Goal: Transaction & Acquisition: Download file/media

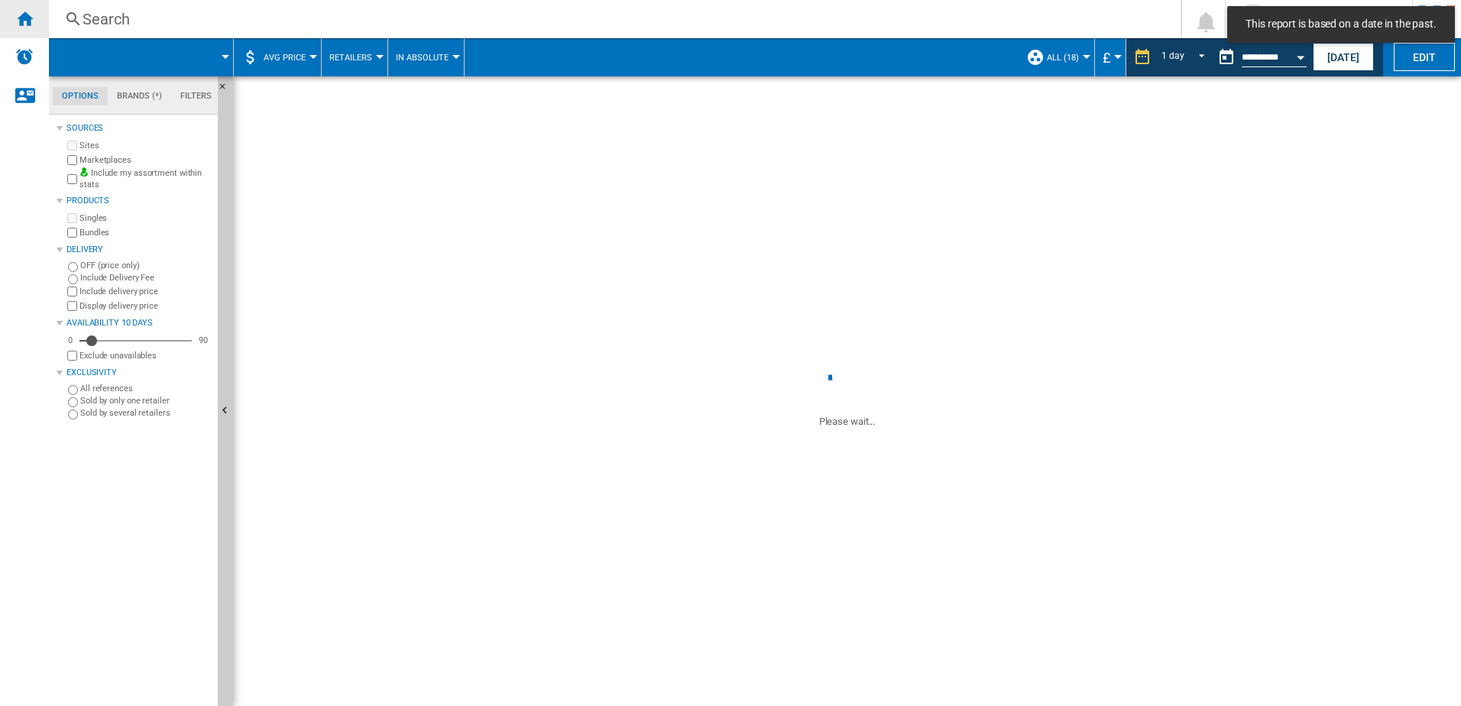
click at [36, 21] on div "Home" at bounding box center [24, 19] width 49 height 38
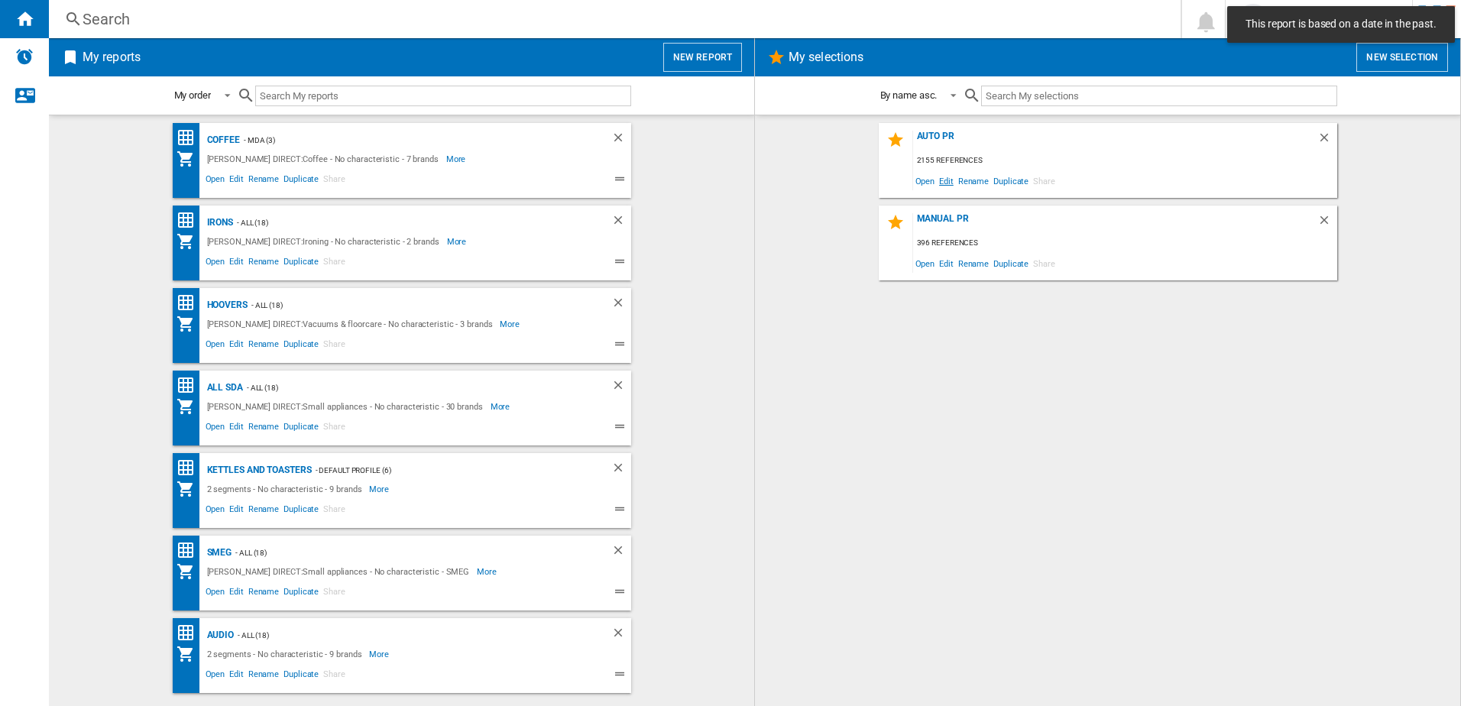
click at [952, 185] on span "Edit" at bounding box center [946, 180] width 19 height 21
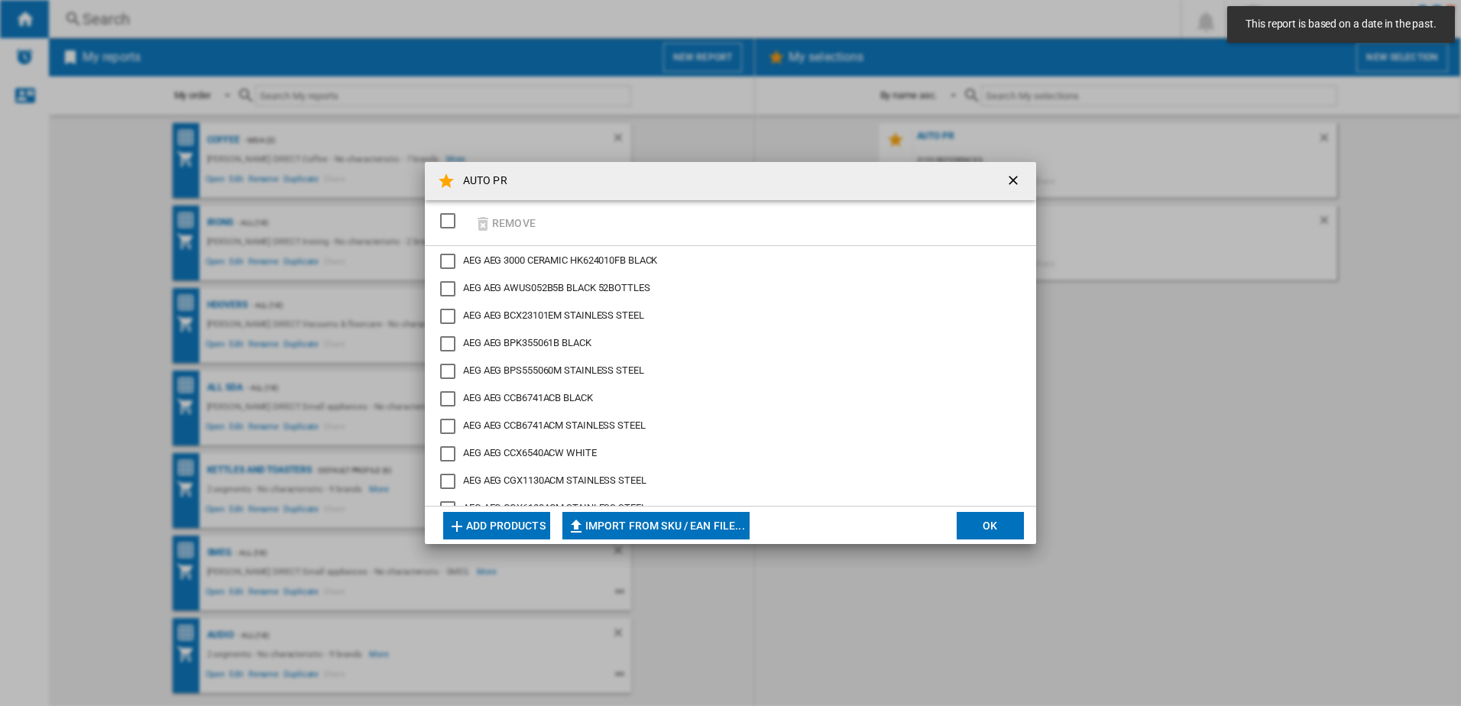
click at [451, 219] on div "SELECTIONS.EDITION_POPUP.SELECT_DESELECT" at bounding box center [447, 220] width 15 height 15
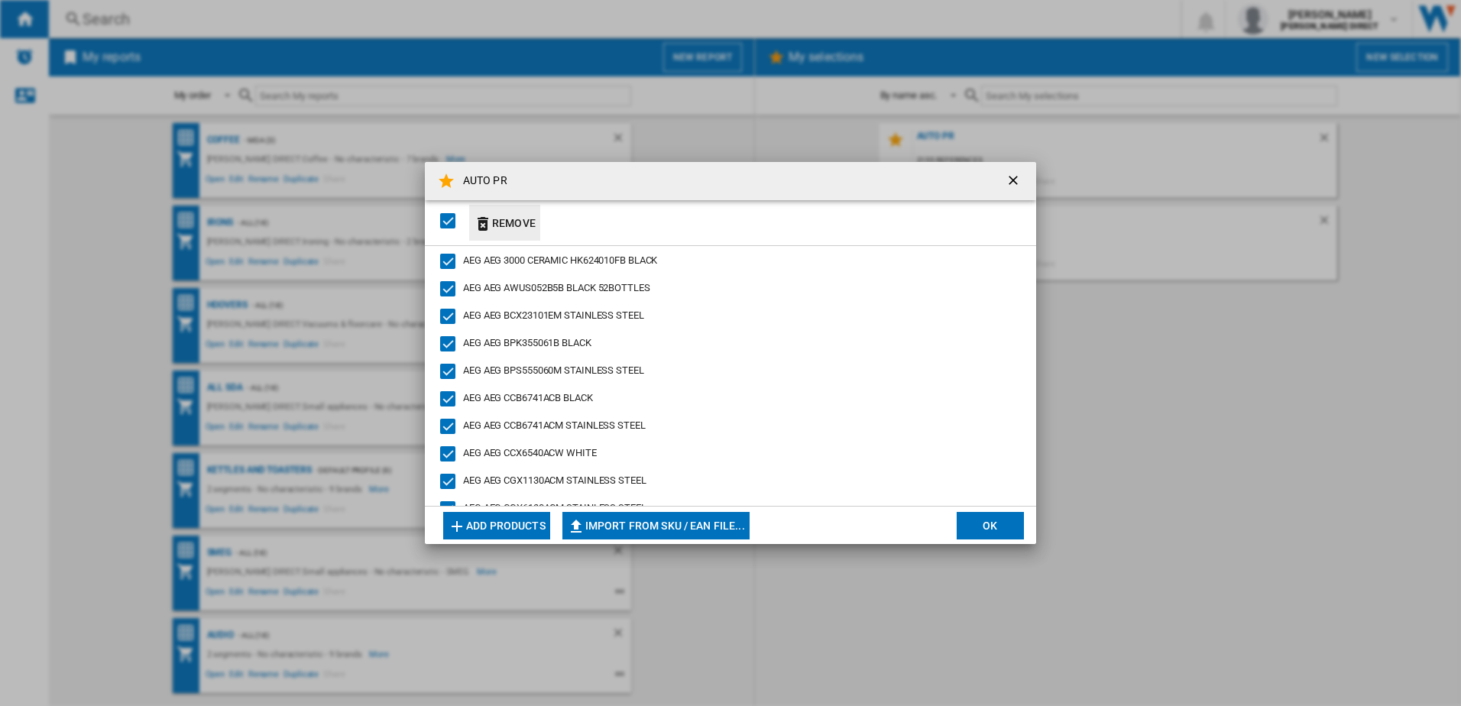
click at [513, 220] on button "Remove" at bounding box center [504, 223] width 71 height 36
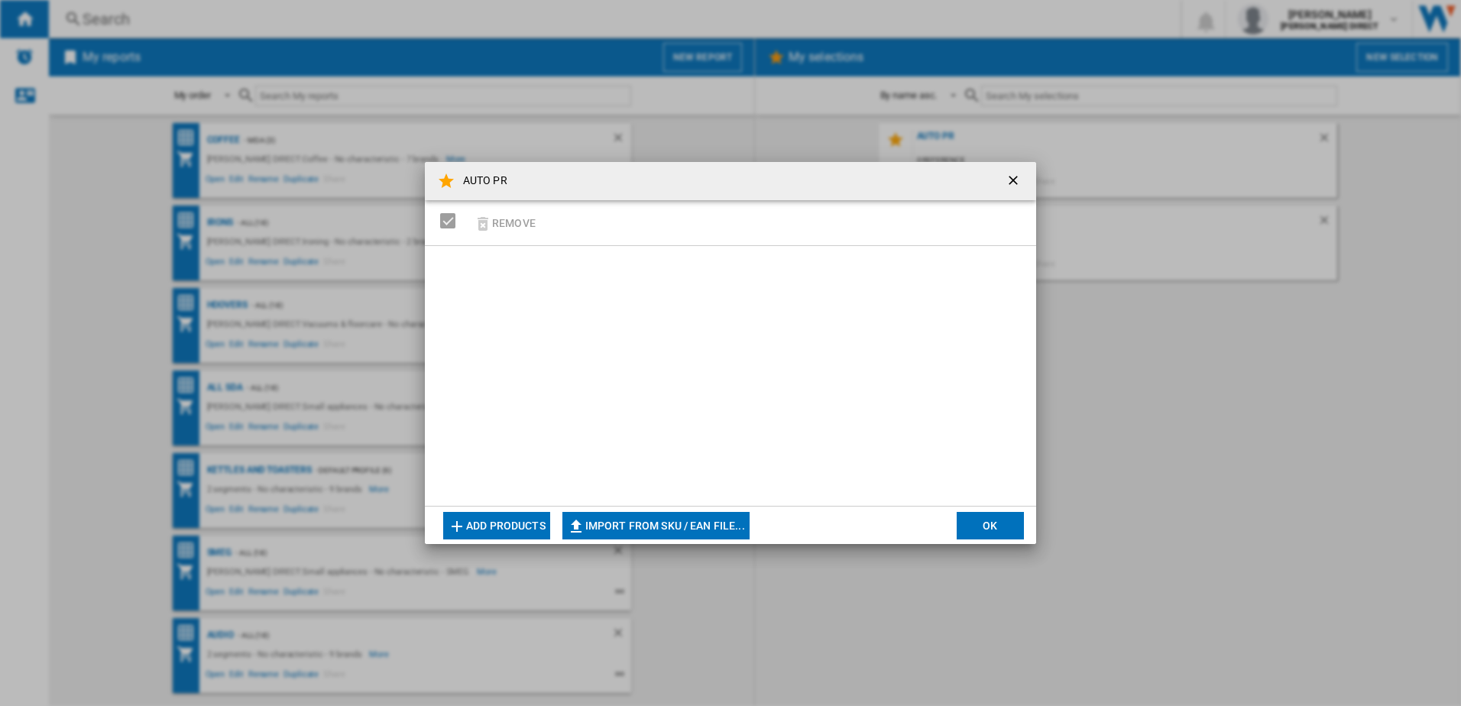
click at [639, 521] on button "Import from SKU / EAN file..." at bounding box center [655, 526] width 187 height 28
type input "**********"
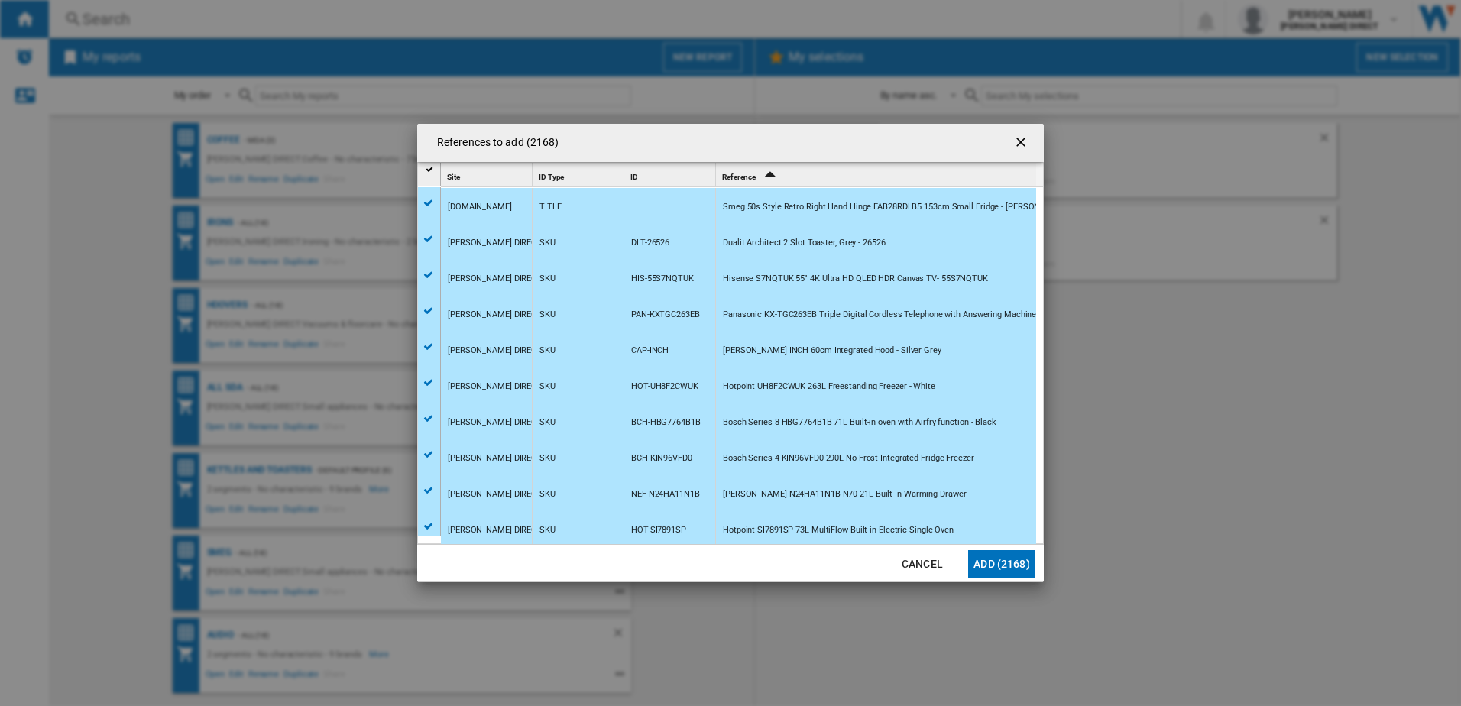
click at [1005, 569] on button "Add (2168)" at bounding box center [1001, 564] width 67 height 28
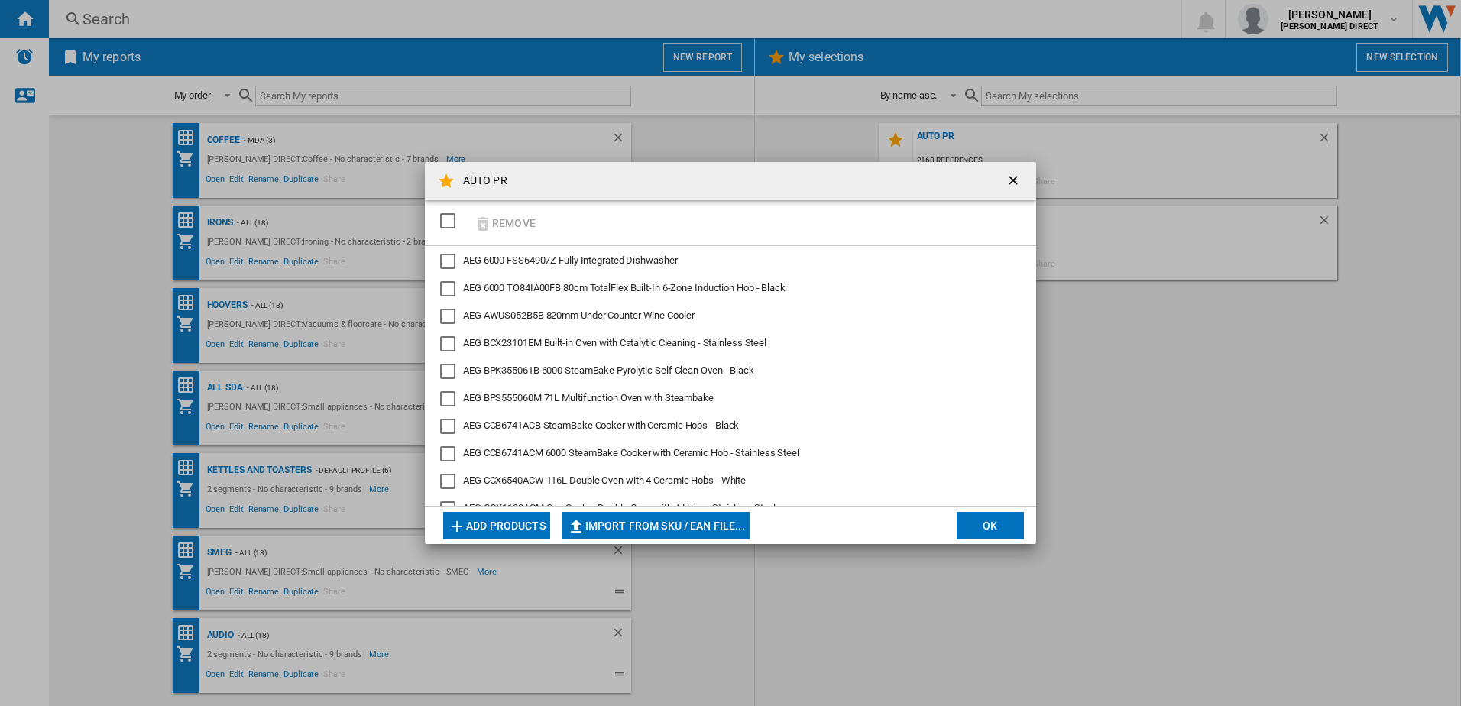
click at [990, 529] on button "OK" at bounding box center [989, 526] width 67 height 28
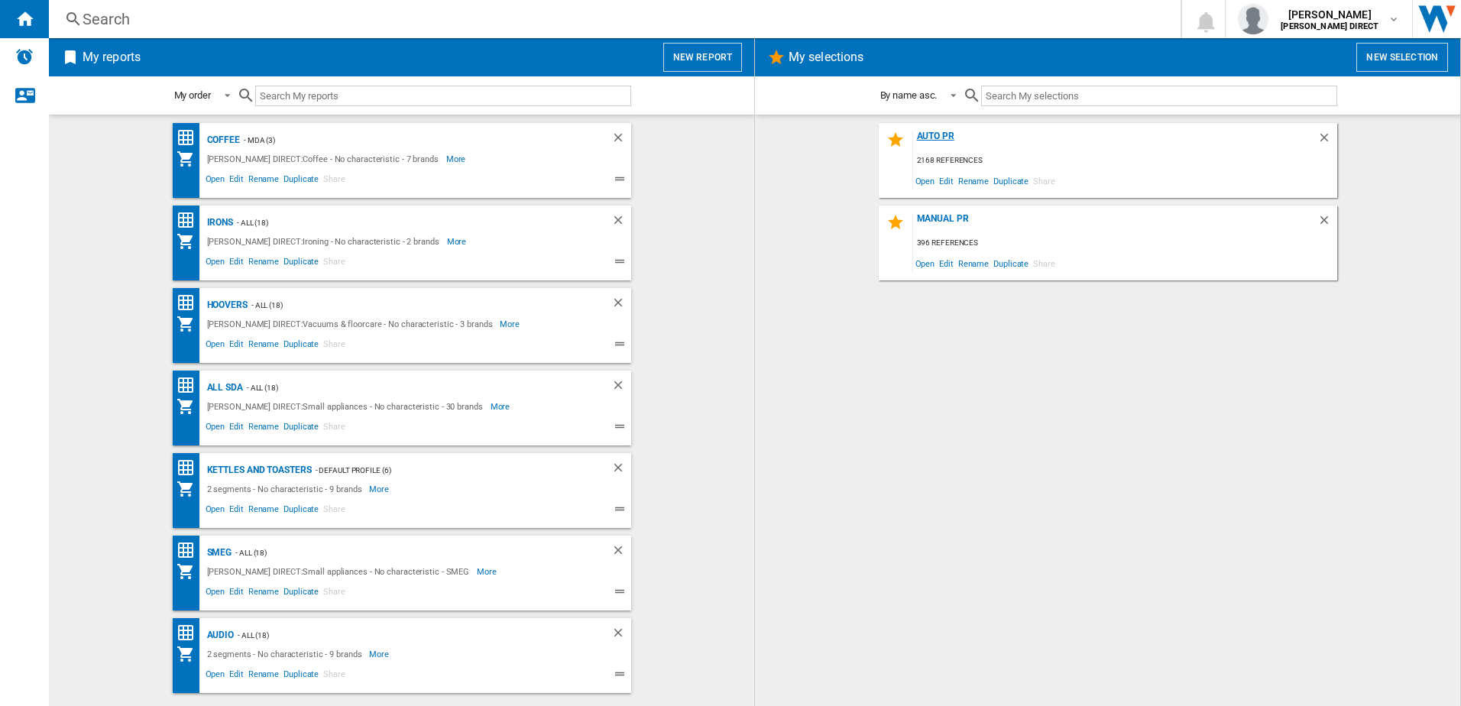
click at [928, 133] on div "AUTO PR" at bounding box center [1115, 141] width 404 height 21
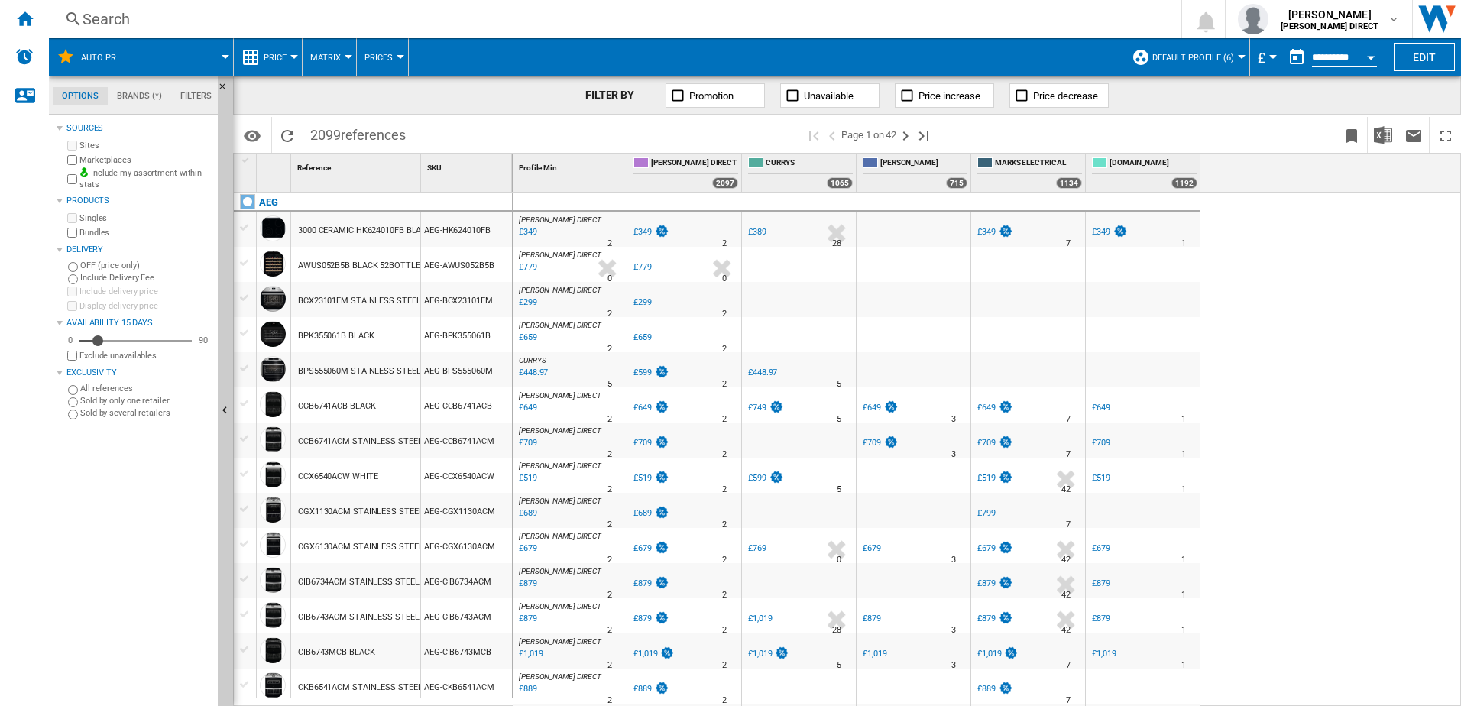
click at [1199, 59] on span "Default profile (6)" at bounding box center [1193, 58] width 82 height 10
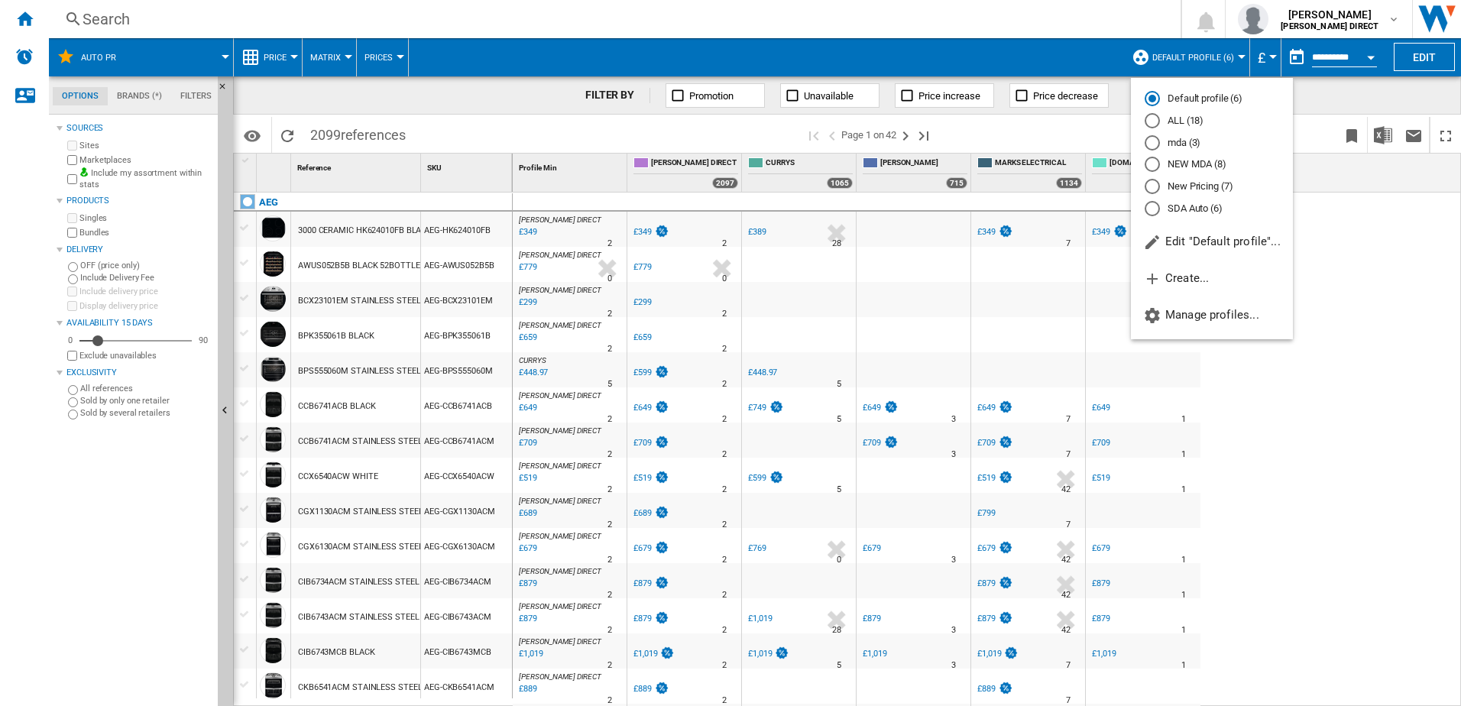
click at [1193, 178] on md-radio-group "Default profile (6) ALL (18) mda (3) [GEOGRAPHIC_DATA] (8) New Pricing (7) SDA …" at bounding box center [1212, 154] width 162 height 124
click at [1156, 185] on div "New Pricing (7)" at bounding box center [1151, 186] width 15 height 15
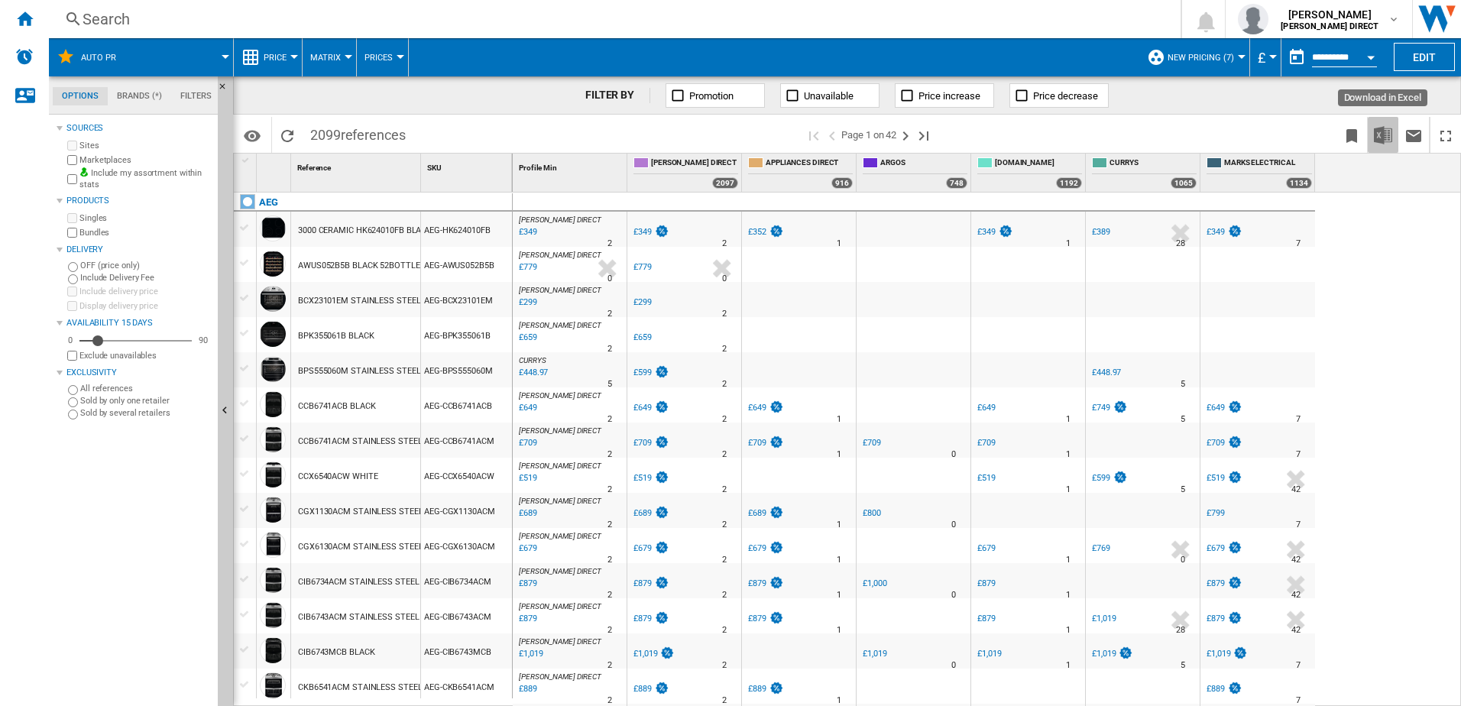
click at [1381, 139] on img "Download in Excel" at bounding box center [1383, 135] width 18 height 18
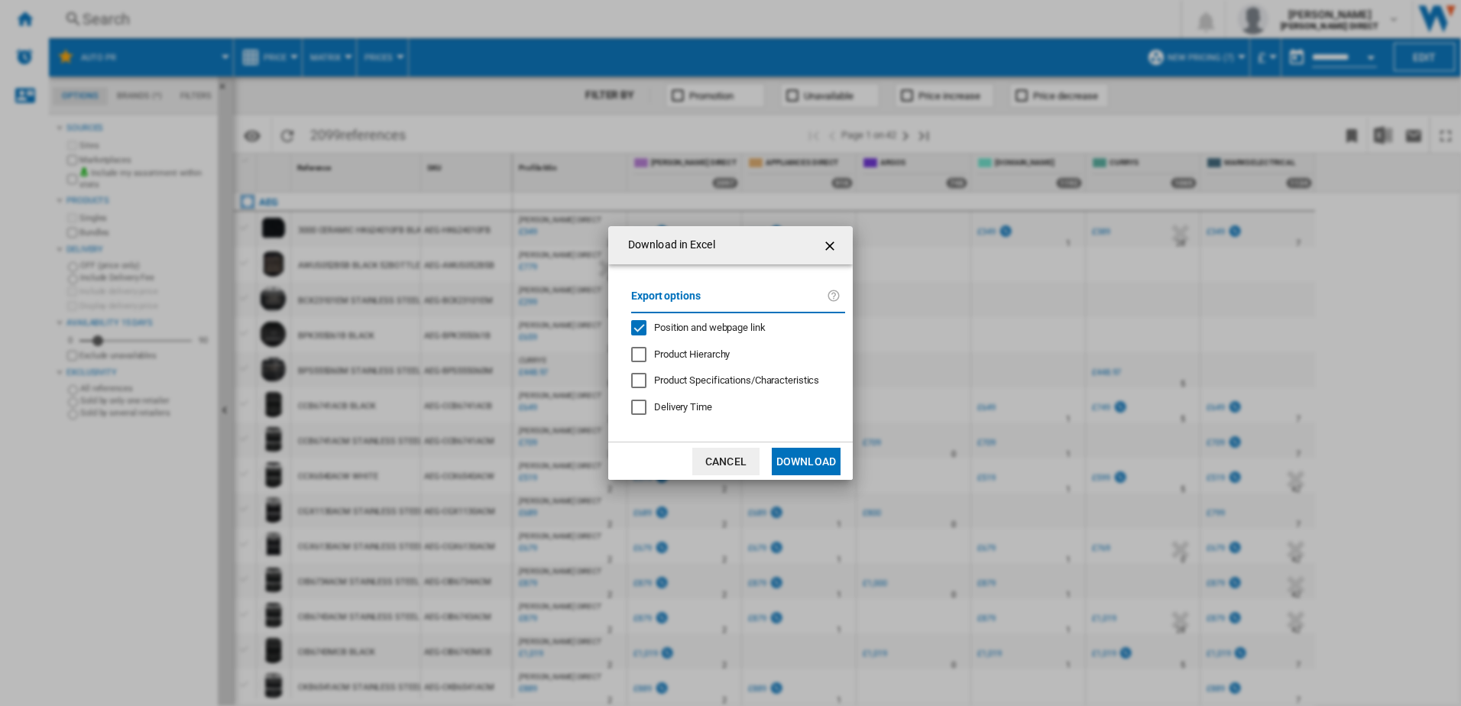
click at [692, 330] on span "Position and webpage link" at bounding box center [710, 327] width 112 height 11
click at [816, 471] on button "Download" at bounding box center [806, 462] width 69 height 28
